Goal: Task Accomplishment & Management: Manage account settings

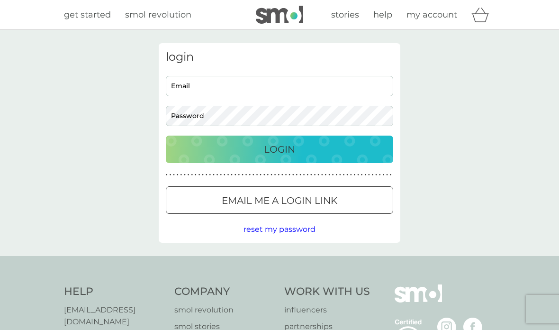
click at [187, 86] on input "Email" at bounding box center [279, 86] width 227 height 20
type input "[EMAIL_ADDRESS][DOMAIN_NAME]"
click at [295, 155] on p "Login" at bounding box center [279, 149] width 31 height 15
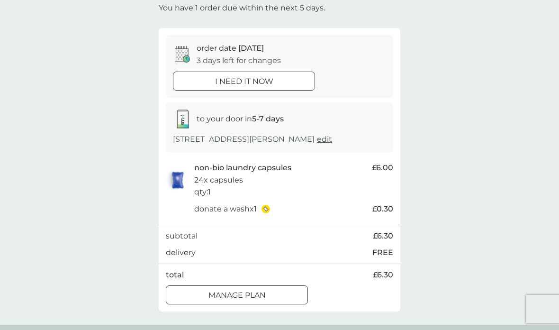
scroll to position [60, 0]
click at [293, 81] on div "i need it now" at bounding box center [243, 81] width 141 height 12
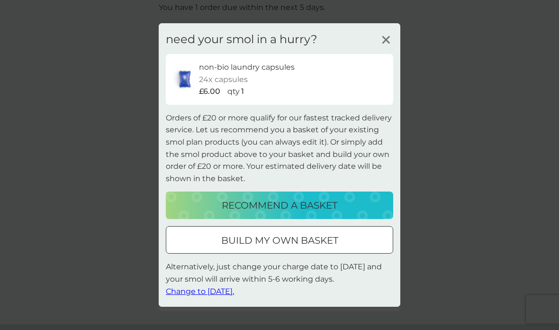
click at [391, 47] on icon at bounding box center [386, 40] width 14 height 14
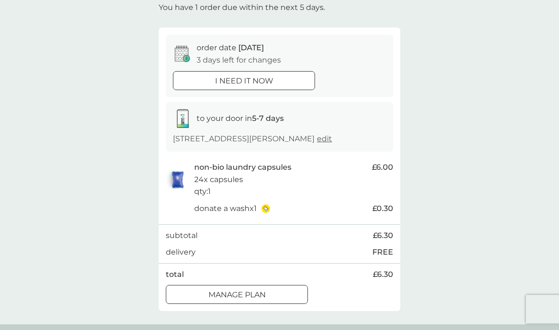
click at [256, 301] on p "Manage plan" at bounding box center [236, 294] width 57 height 12
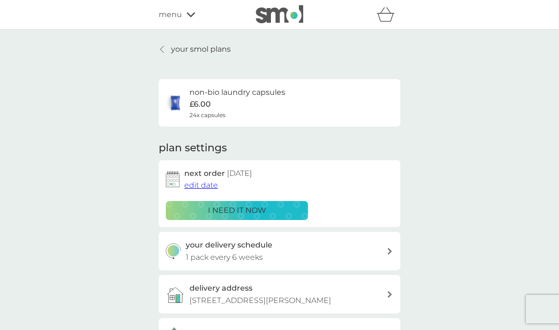
click at [0, 120] on div "your smol plans non-bio laundry capsules £6.00 24x capsules plan settings next …" at bounding box center [279, 227] width 559 height 394
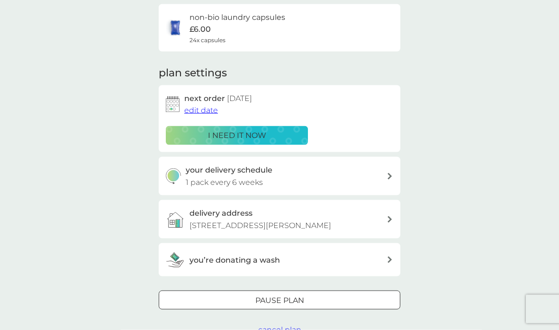
scroll to position [75, 0]
click at [296, 305] on div at bounding box center [279, 300] width 34 height 10
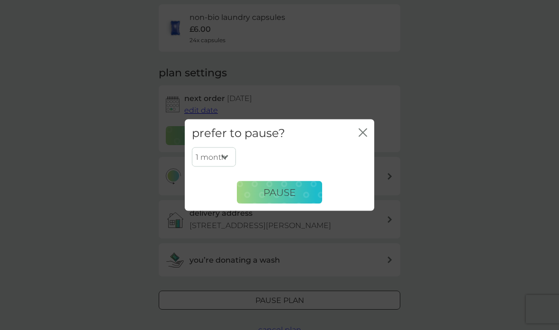
click at [229, 167] on select "1 month 2 months 3 months 4 months 5 months 6 months" at bounding box center [214, 157] width 44 height 20
click at [286, 204] on button "Pause" at bounding box center [279, 192] width 85 height 23
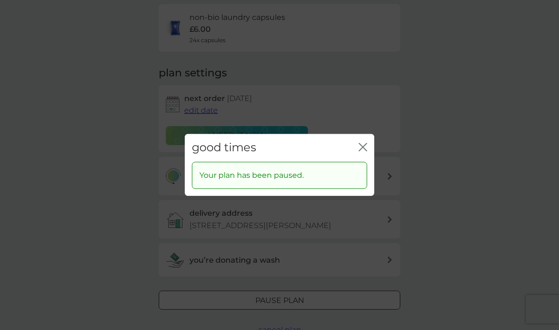
click at [362, 151] on icon "close" at bounding box center [361, 147] width 4 height 8
